Goal: Information Seeking & Learning: Learn about a topic

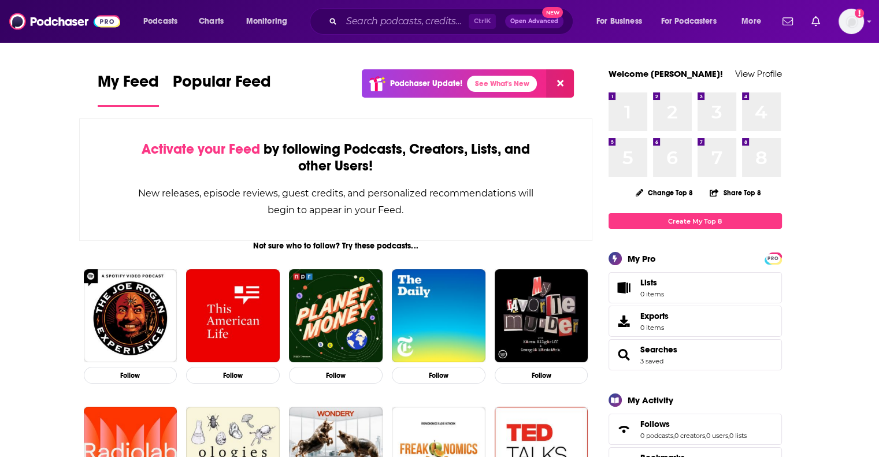
click at [410, 3] on div "Podcasts Charts Monitoring Ctrl K Open Advanced New For Business For Podcasters…" at bounding box center [439, 21] width 879 height 43
click at [410, 21] on input "Search podcasts, credits, & more..." at bounding box center [404, 21] width 127 height 18
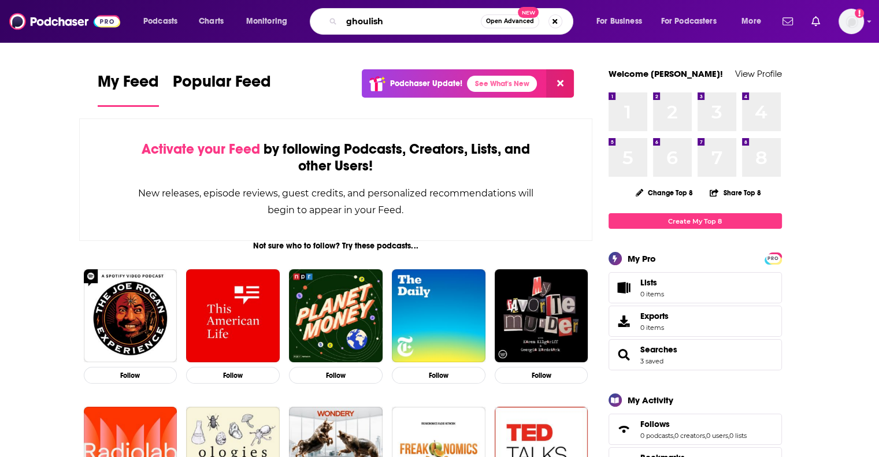
type input "ghoulish"
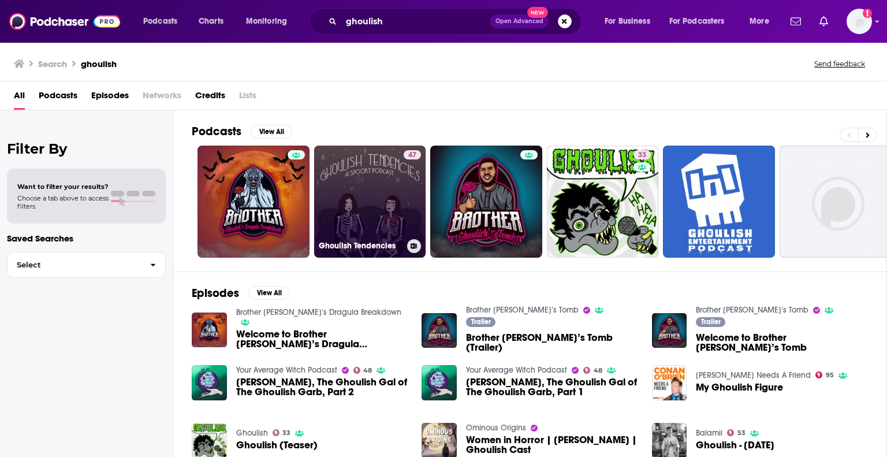
click at [382, 193] on link "47 Ghoulish Tendencies" at bounding box center [370, 202] width 112 height 112
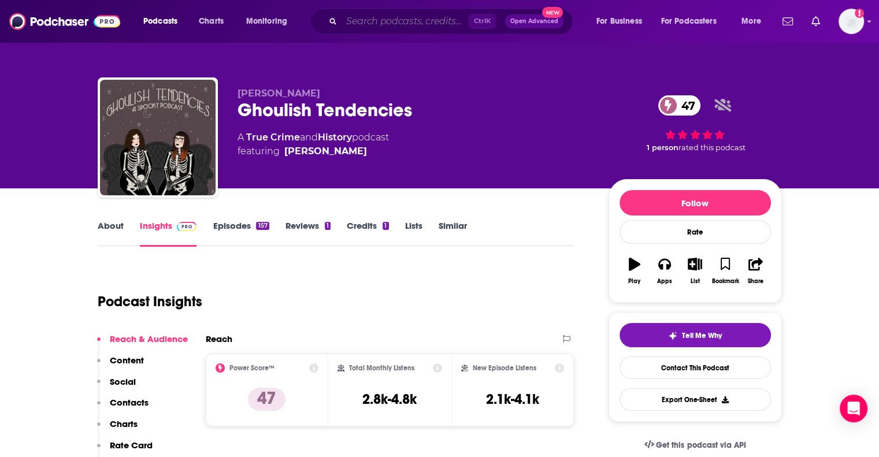
click at [380, 25] on input "Search podcasts, credits, & more..." at bounding box center [404, 21] width 127 height 18
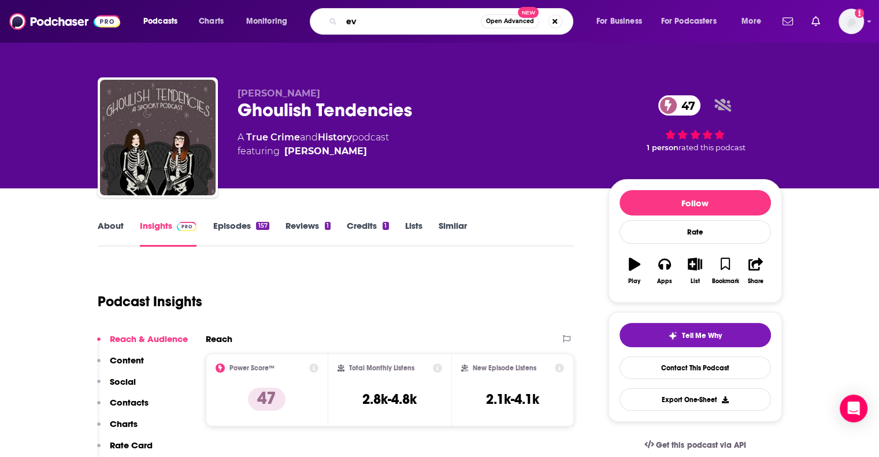
type input "e"
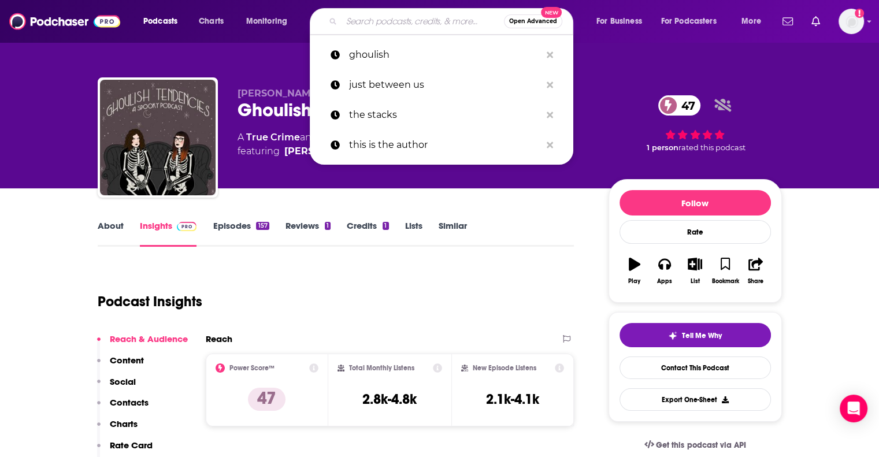
click at [372, 20] on input "Search podcasts, credits, & more..." at bounding box center [422, 21] width 162 height 18
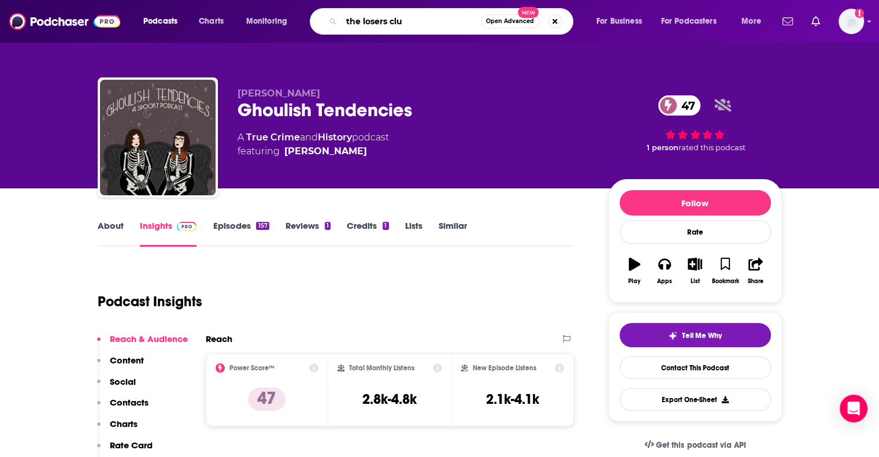
type input "the losers club"
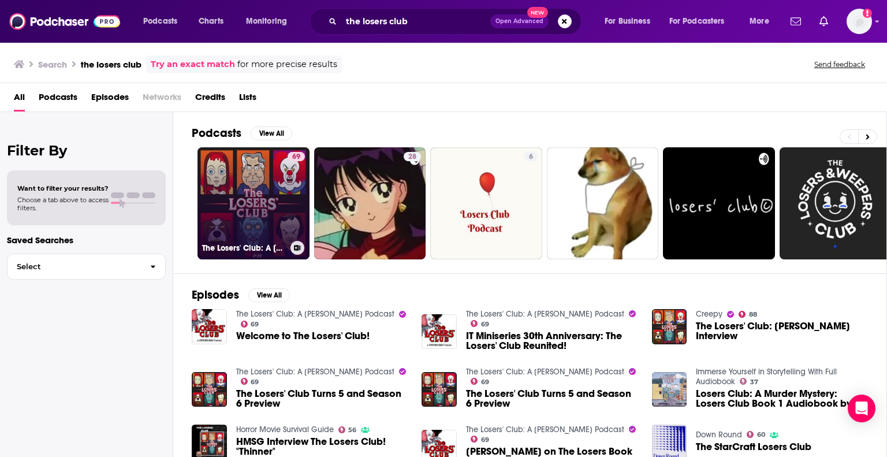
click at [240, 155] on link "69 The Losers' Club: A [PERSON_NAME] Podcast" at bounding box center [254, 203] width 112 height 112
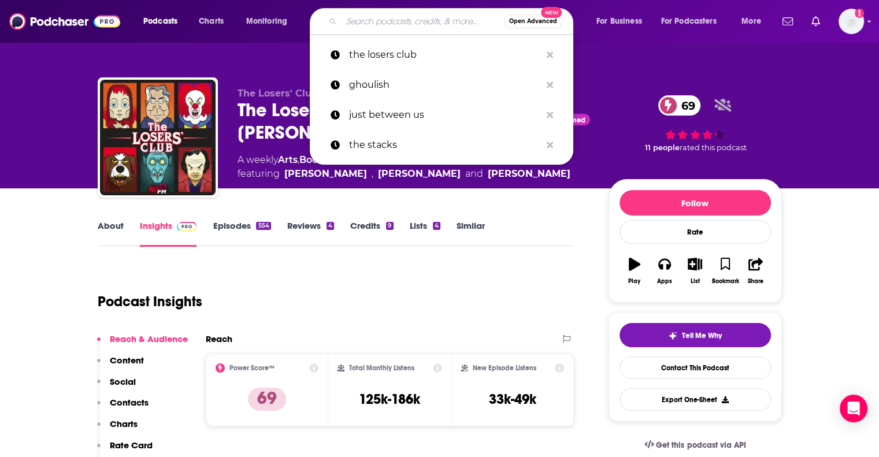
click at [416, 27] on input "Search podcasts, credits, & more..." at bounding box center [422, 21] width 162 height 18
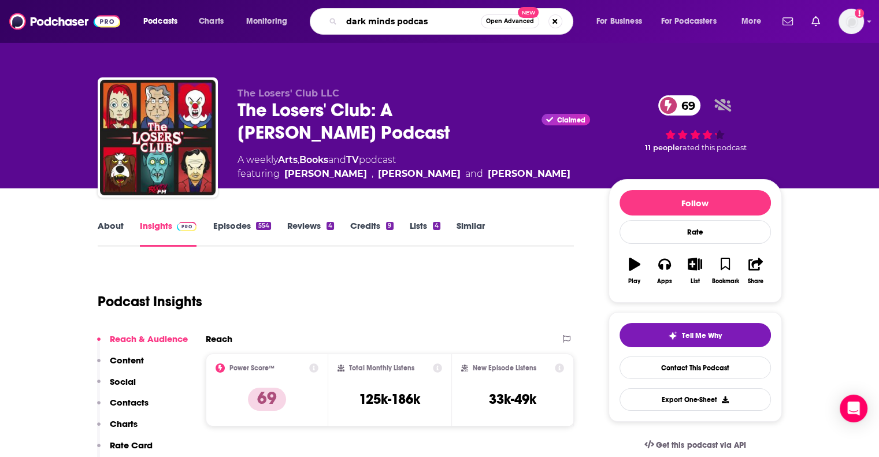
type input "dark minds podcast"
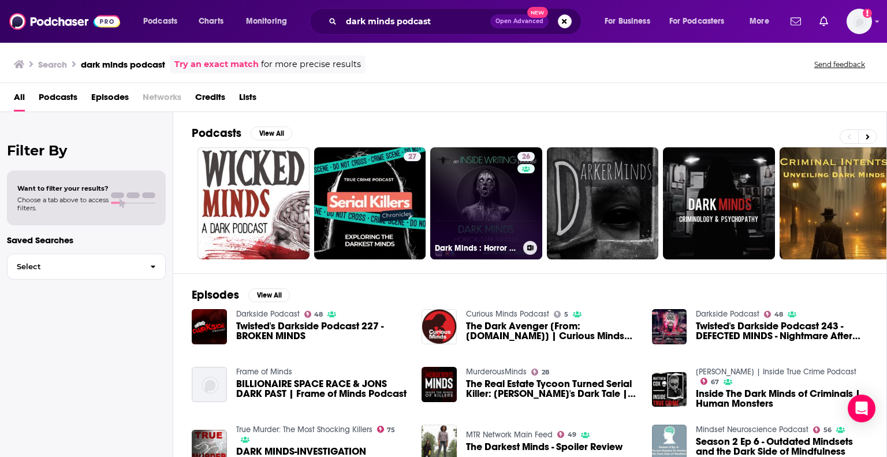
click at [497, 205] on link "26 Dark Minds : Horror & Dark Fantasy Writers" at bounding box center [486, 203] width 112 height 112
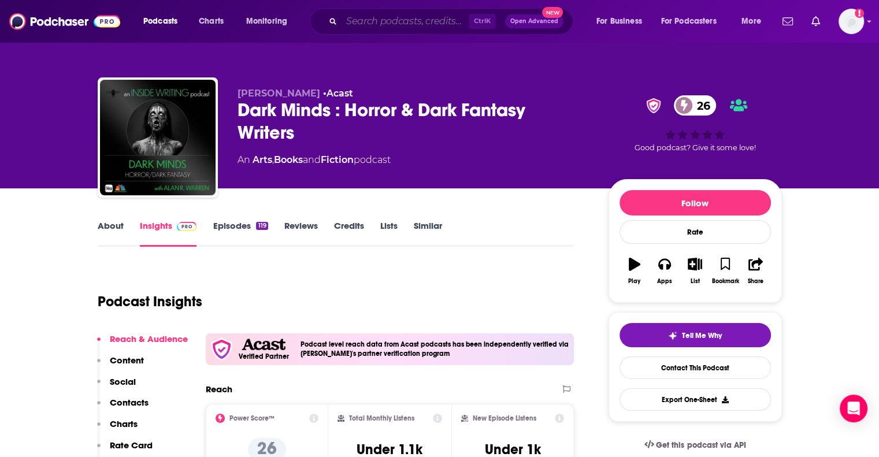
click at [418, 20] on input "Search podcasts, credits, & more..." at bounding box center [404, 21] width 127 height 18
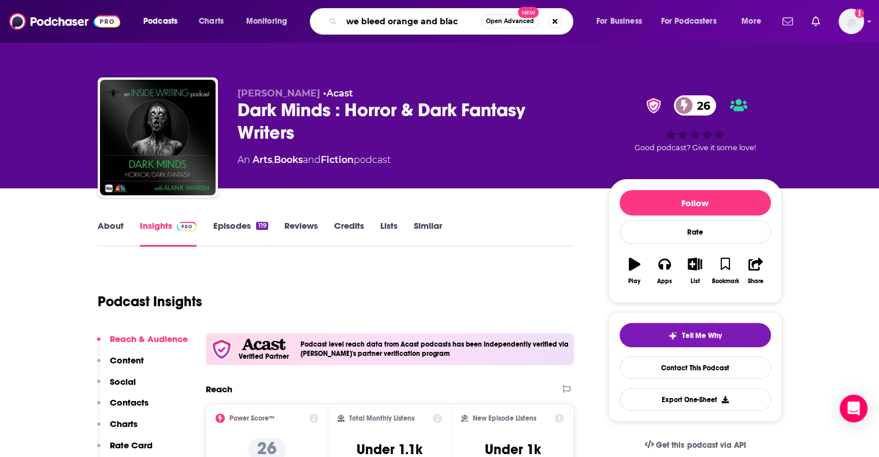
type input "we bleed orange and black"
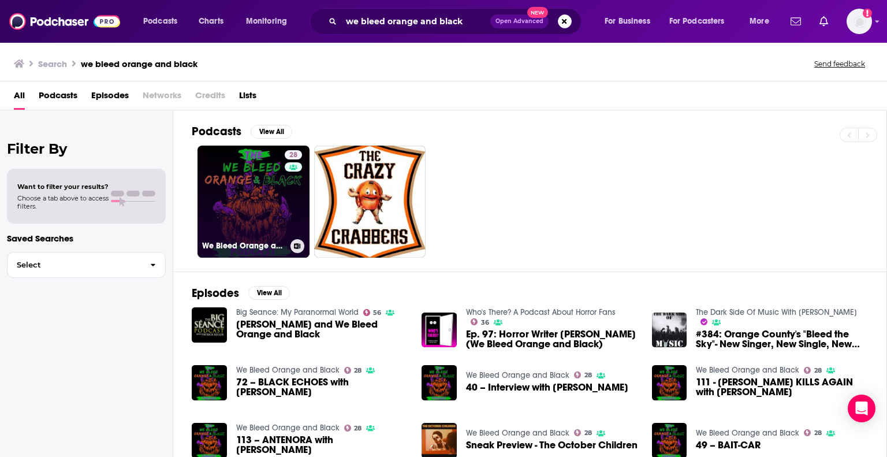
click at [231, 177] on link "28 We Bleed Orange and Black" at bounding box center [254, 202] width 112 height 112
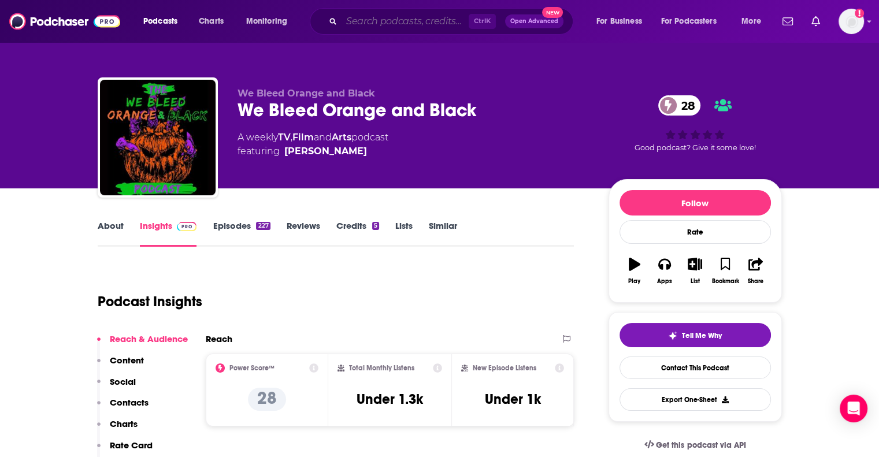
click at [400, 22] on input "Search podcasts, credits, & more..." at bounding box center [404, 21] width 127 height 18
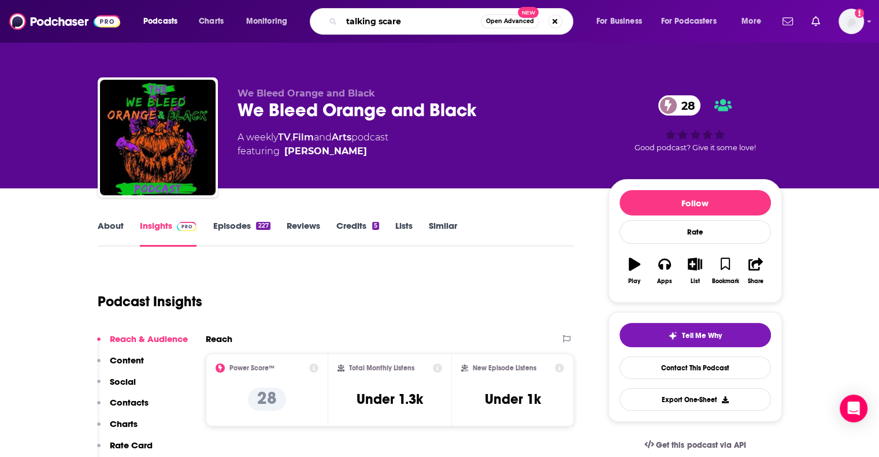
type input "talking scared"
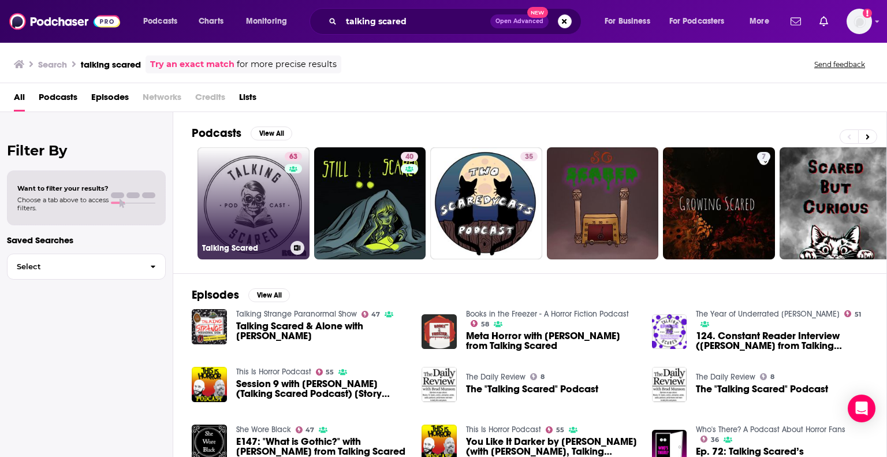
click at [265, 185] on link "63 Talking Scared" at bounding box center [254, 203] width 112 height 112
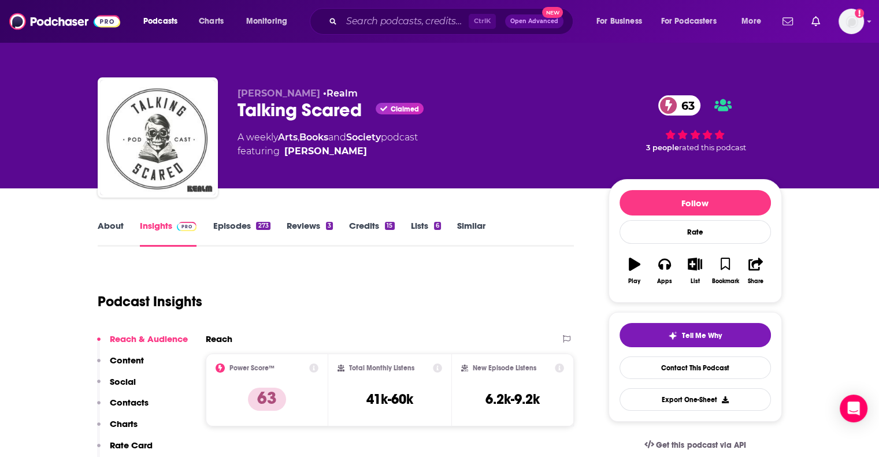
drag, startPoint x: 417, startPoint y: 34, endPoint x: 411, endPoint y: 20, distance: 15.0
click at [417, 34] on div "Ctrl K Open Advanced New" at bounding box center [441, 21] width 263 height 27
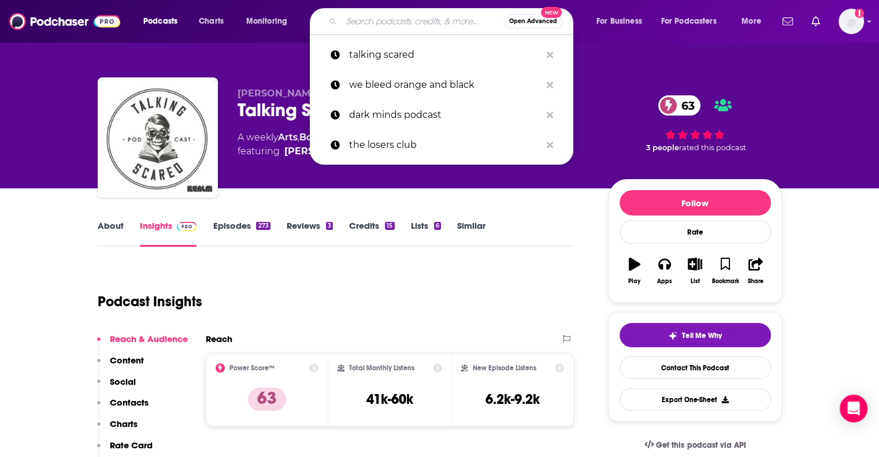
click at [411, 20] on input "Search podcasts, credits, & more..." at bounding box center [422, 21] width 162 height 18
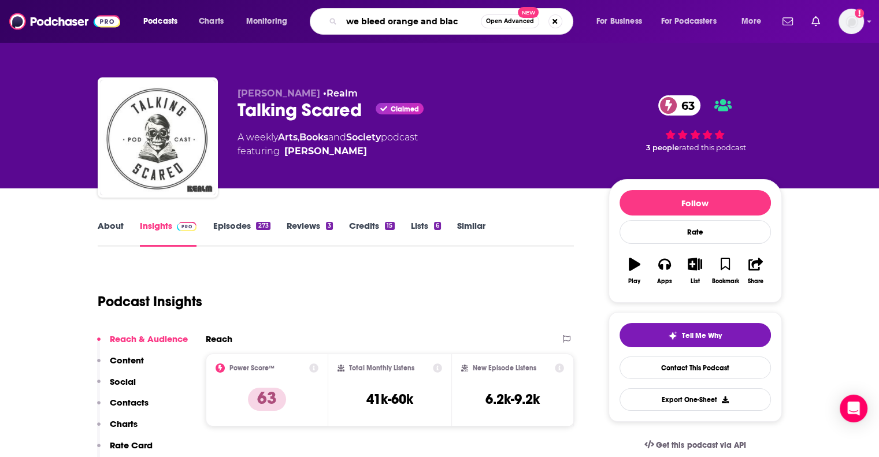
type input "we bleed orange and black"
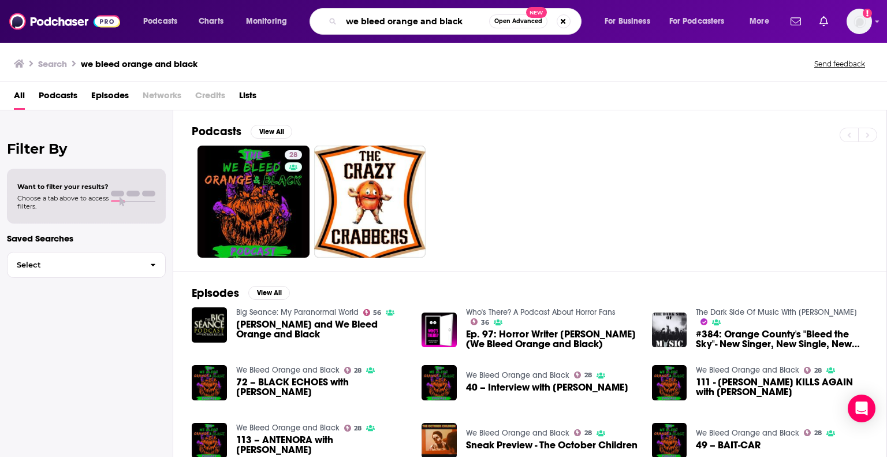
click at [417, 17] on input "we bleed orange and black" at bounding box center [415, 21] width 148 height 18
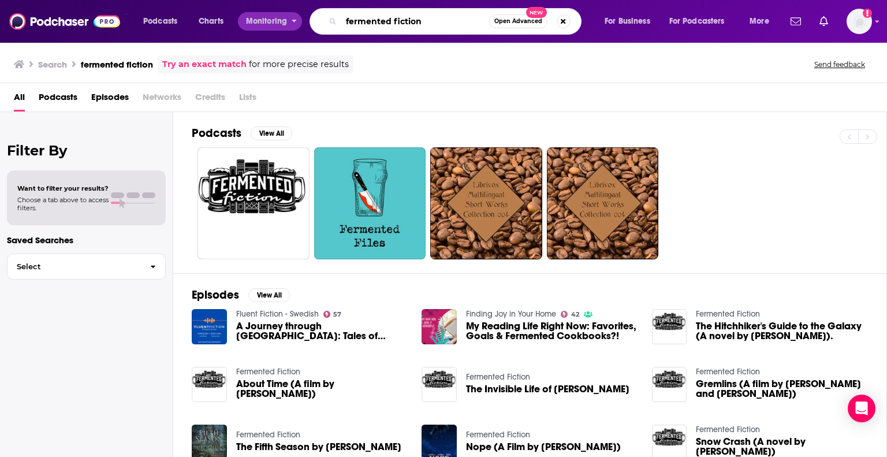
drag, startPoint x: 433, startPoint y: 20, endPoint x: 168, endPoint y: 27, distance: 265.2
click at [168, 27] on div "Podcasts Charts Monitoring fermented fiction Open Advanced New For Business For…" at bounding box center [457, 21] width 645 height 27
type input "4"
type input "every horror movie on netflix"
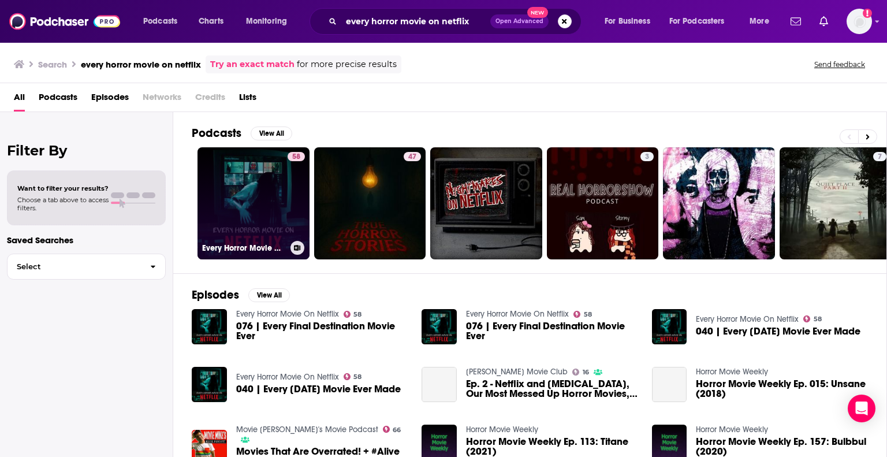
click at [255, 182] on link "58 Every Horror Movie On Netflix" at bounding box center [254, 203] width 112 height 112
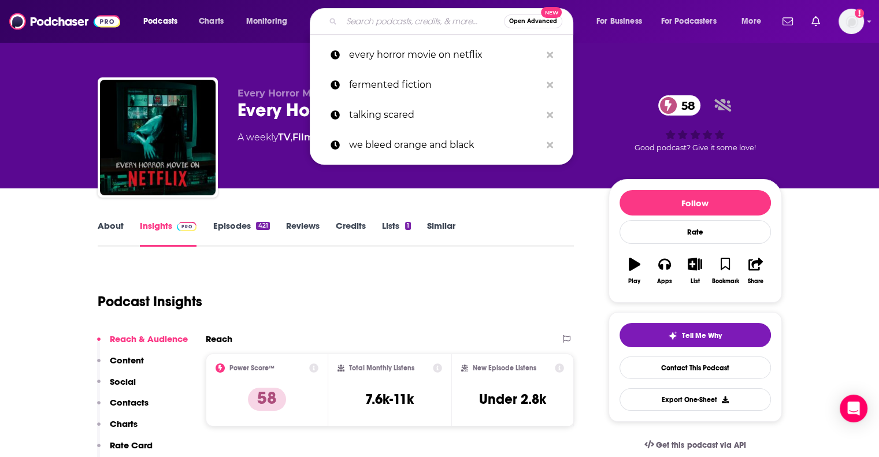
click at [352, 18] on input "Search podcasts, credits, & more..." at bounding box center [422, 21] width 162 height 18
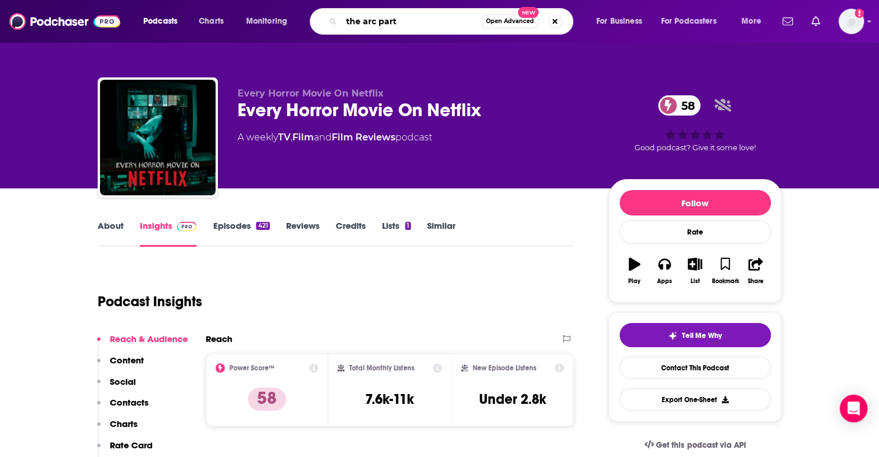
type input "the arc party"
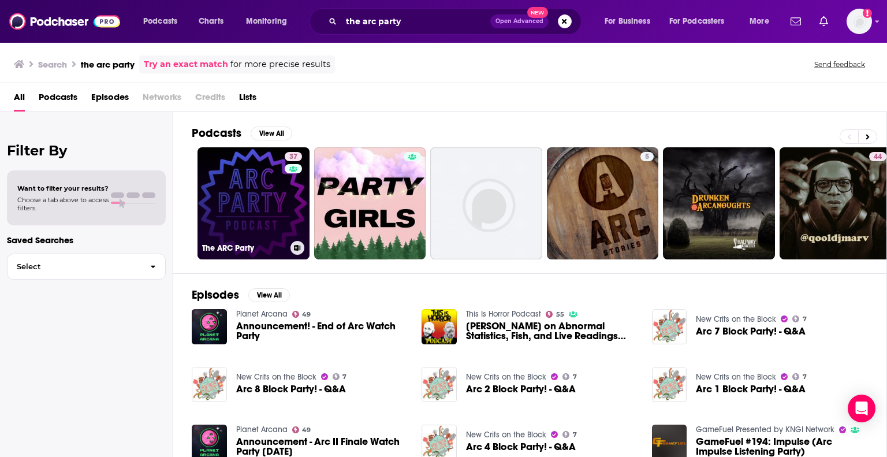
click at [277, 182] on link "37 The ARC Party" at bounding box center [254, 203] width 112 height 112
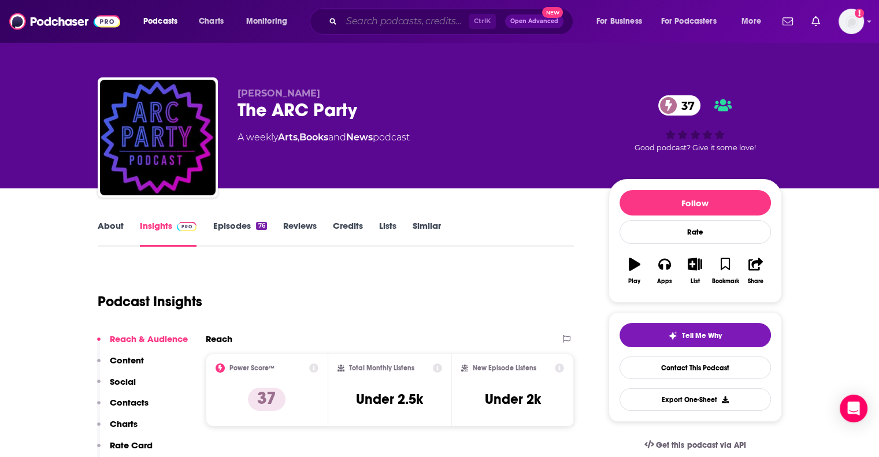
click at [391, 21] on input "Search podcasts, credits, & more..." at bounding box center [404, 21] width 127 height 18
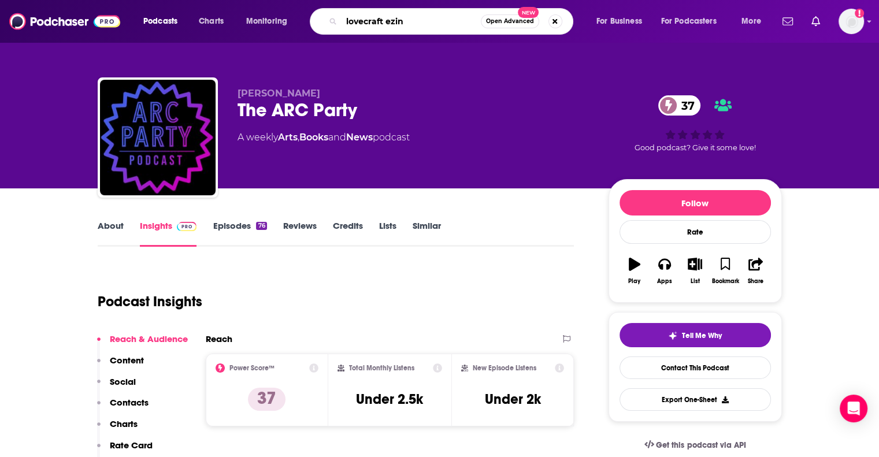
type input "lovecraft ezine"
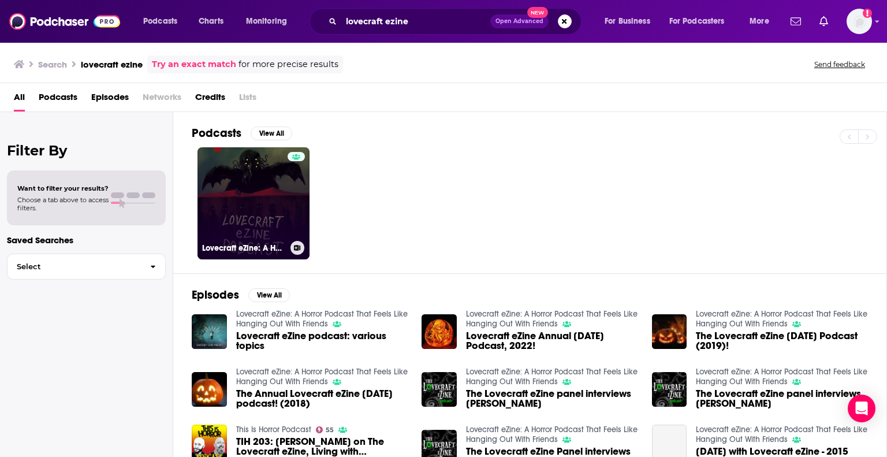
click at [226, 202] on link "Lovecraft eZine: A Horror Podcast That Feels Like Hanging Out With Friends" at bounding box center [254, 203] width 112 height 112
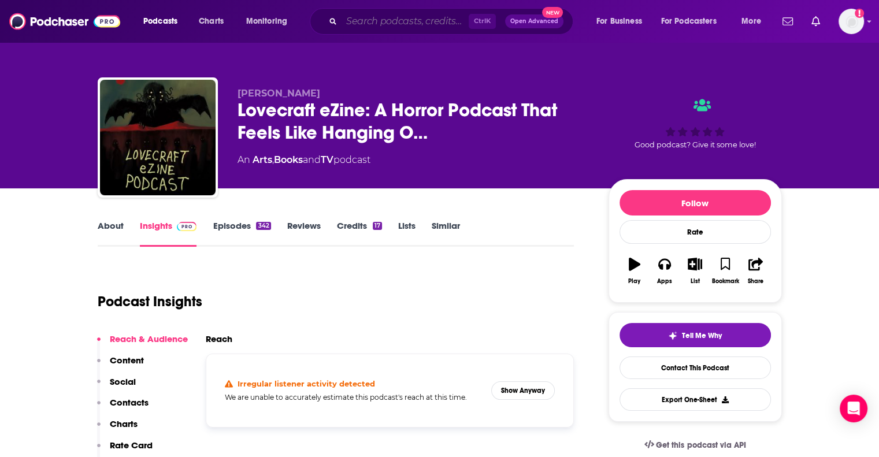
click at [412, 26] on input "Search podcasts, credits, & more..." at bounding box center [404, 21] width 127 height 18
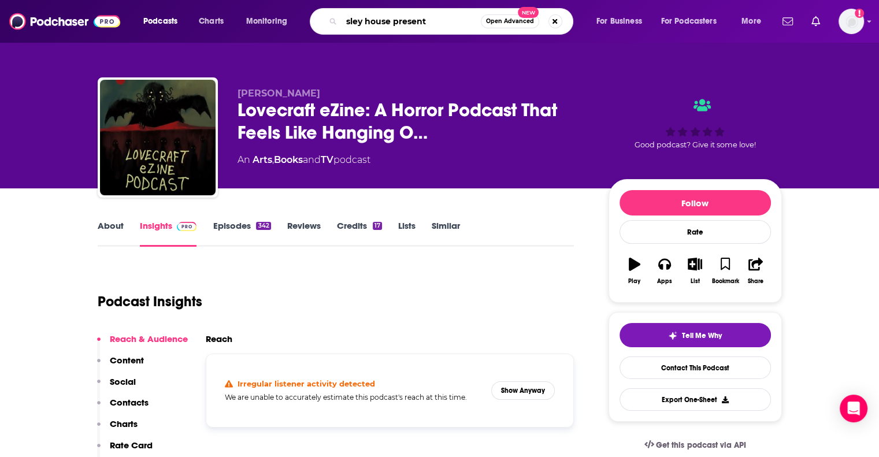
type input "sley house presents"
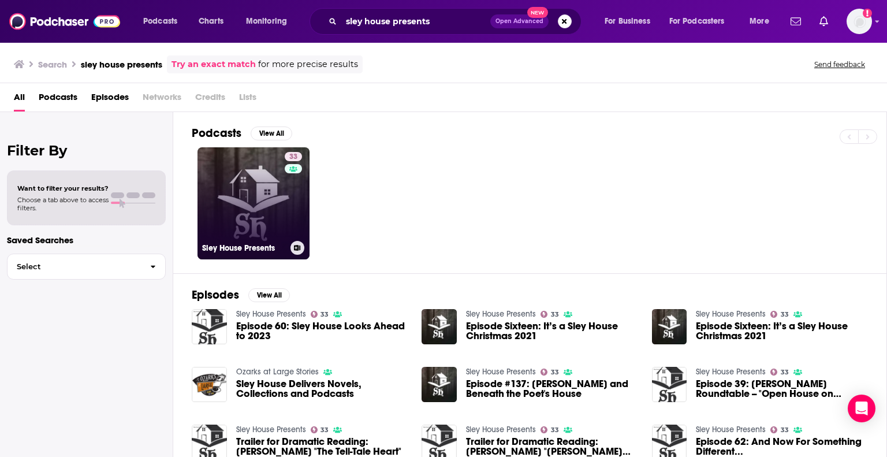
click at [248, 198] on link "33 Sley House Presents" at bounding box center [254, 203] width 112 height 112
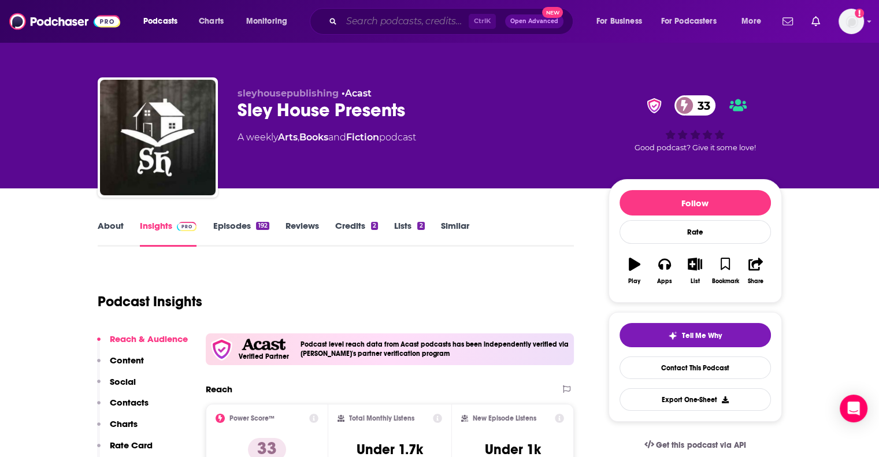
click at [407, 24] on input "Search podcasts, credits, & more..." at bounding box center [404, 21] width 127 height 18
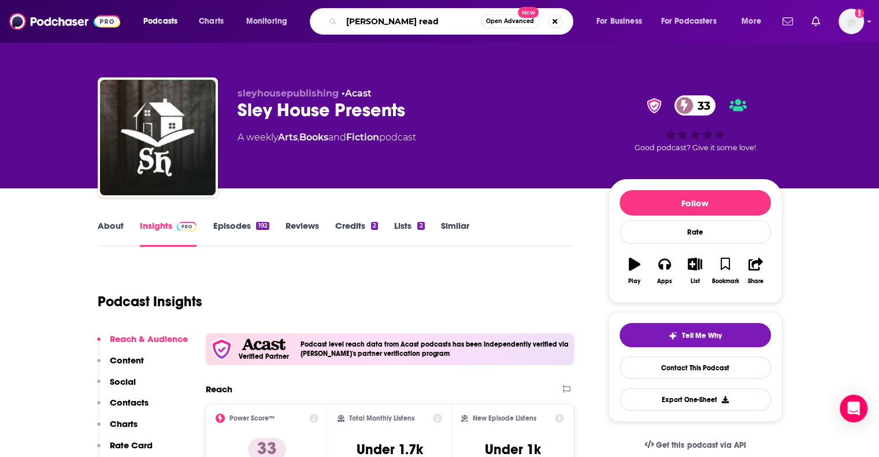
type input "[PERSON_NAME] reads"
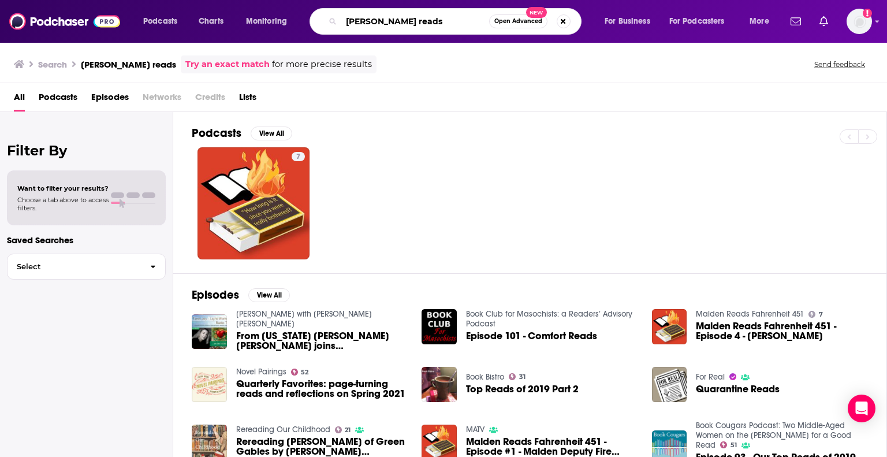
drag, startPoint x: 432, startPoint y: 23, endPoint x: 251, endPoint y: 16, distance: 180.9
click at [258, 23] on div "Podcasts Charts Monitoring [PERSON_NAME] reads Open Advanced New For Business F…" at bounding box center [457, 21] width 645 height 27
type input "books in the freezer"
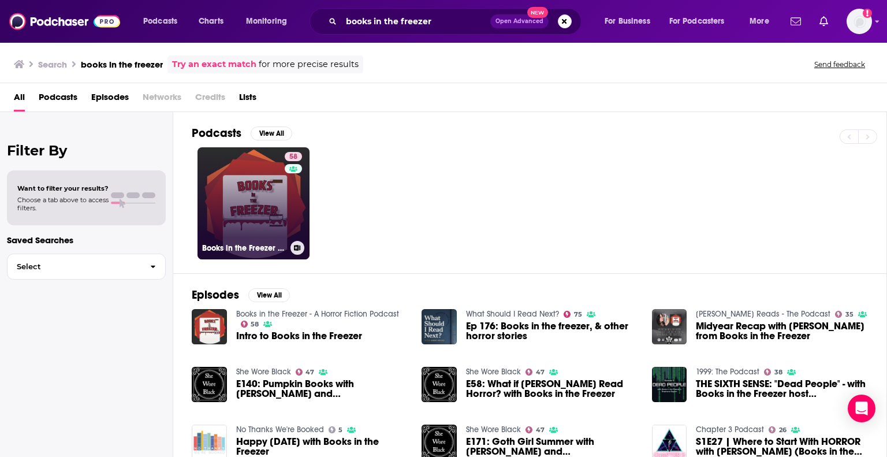
click at [222, 184] on link "58 Books in the Freezer - A Horror Fiction Podcast" at bounding box center [254, 203] width 112 height 112
